Goal: Transaction & Acquisition: Download file/media

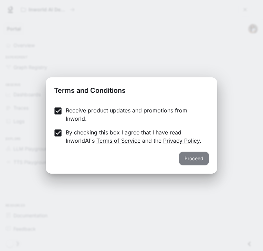
click at [206, 160] on button "Proceed" at bounding box center [194, 159] width 30 height 14
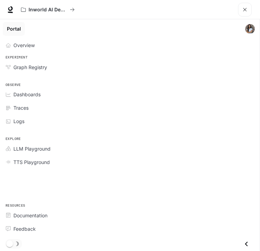
scroll to position [24, 0]
click at [23, 93] on span "Dashboards" at bounding box center [26, 94] width 27 height 7
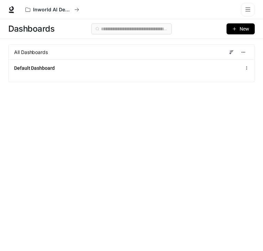
click at [240, 28] on span "New" at bounding box center [245, 29] width 10 height 8
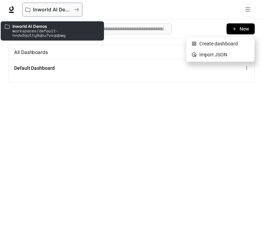
click at [27, 11] on icon "All workspaces" at bounding box center [27, 9] width 5 height 5
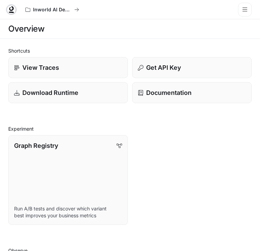
click at [10, 11] on icon at bounding box center [11, 9] width 7 height 7
click at [60, 91] on p "Download Runtime" at bounding box center [50, 92] width 57 height 9
